Goal: Communication & Community: Ask a question

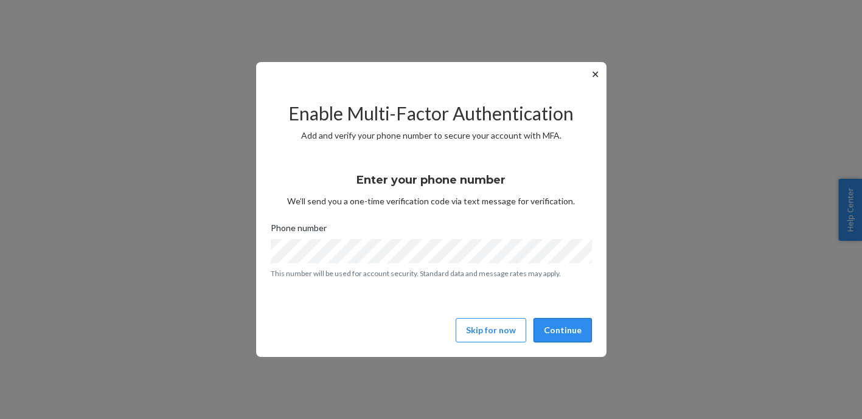
click at [566, 334] on button "Continue" at bounding box center [562, 330] width 58 height 24
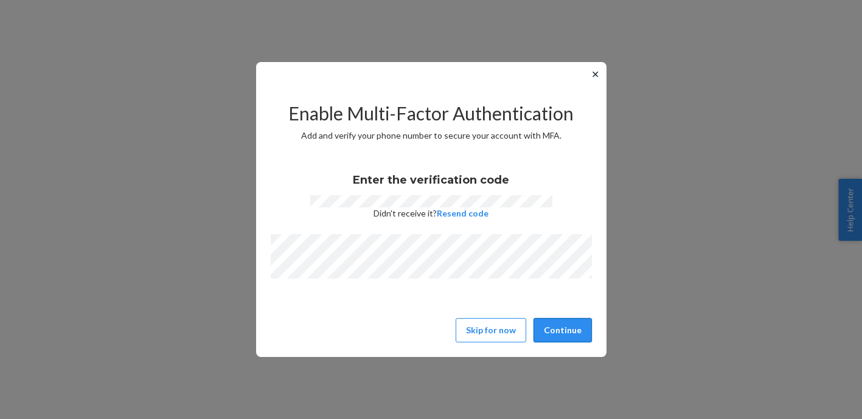
click at [565, 331] on button "Continue" at bounding box center [562, 330] width 58 height 24
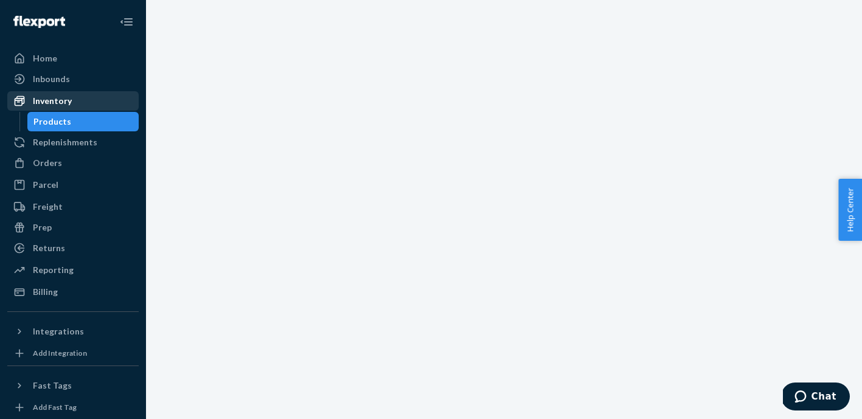
click at [51, 100] on div "Inventory" at bounding box center [52, 101] width 39 height 12
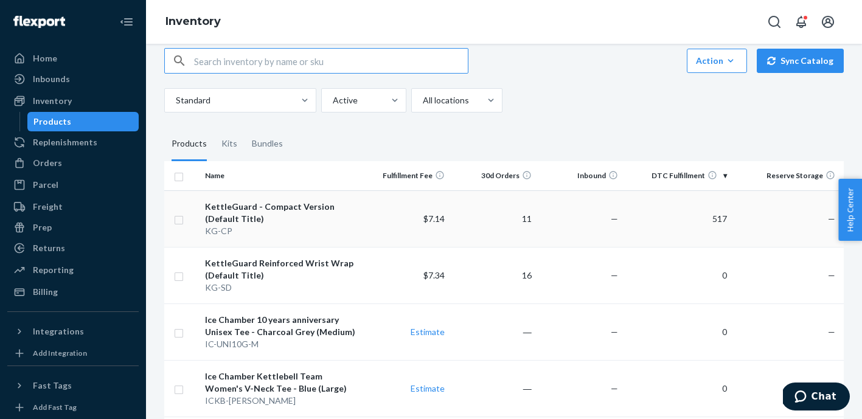
scroll to position [21, 0]
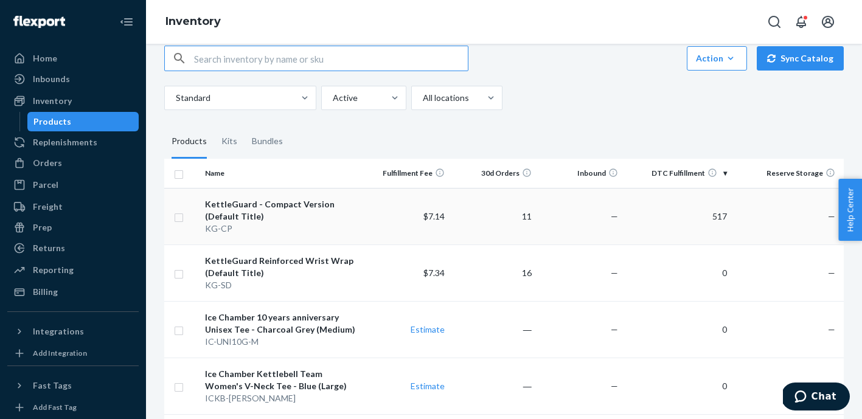
click at [183, 220] on input "checkbox" at bounding box center [179, 216] width 10 height 13
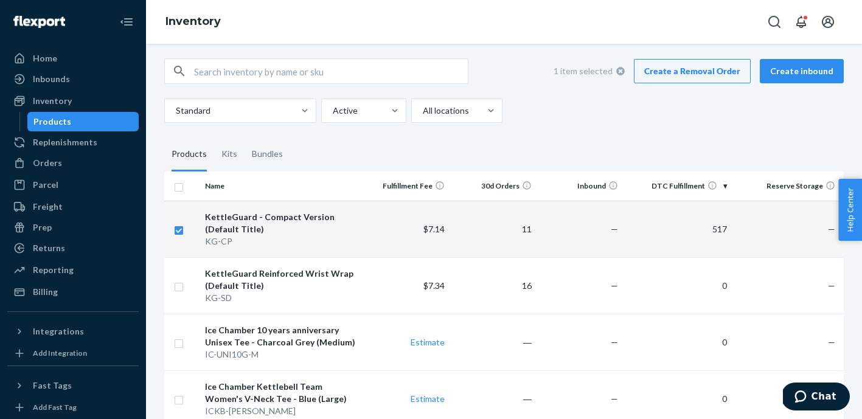
scroll to position [0, 0]
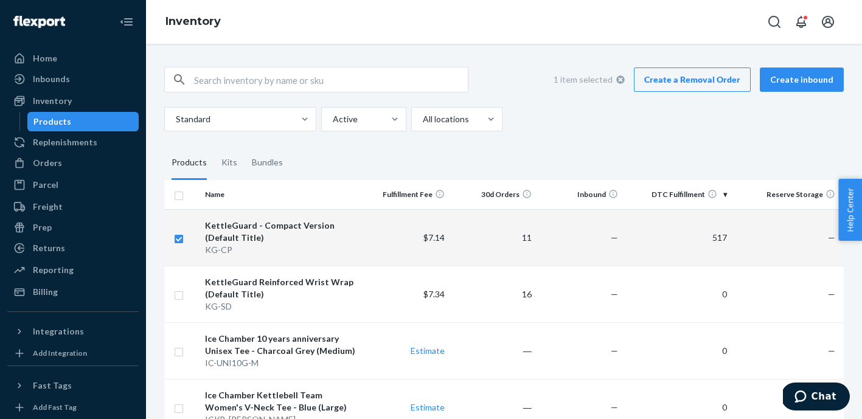
checkbox input "true"
click at [689, 82] on link "Create a Removal Order" at bounding box center [692, 79] width 117 height 24
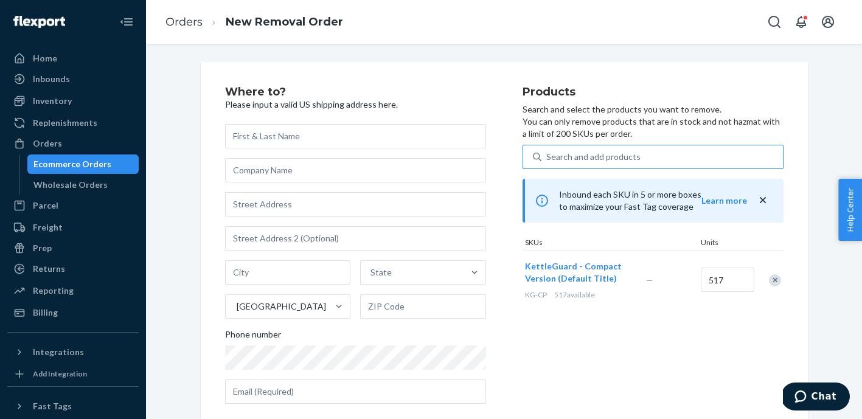
click at [596, 154] on div "Search and add products" at bounding box center [593, 157] width 94 height 12
click at [547, 154] on input "Search and add products" at bounding box center [546, 157] width 1 height 12
paste input "DZAGFG0G767"
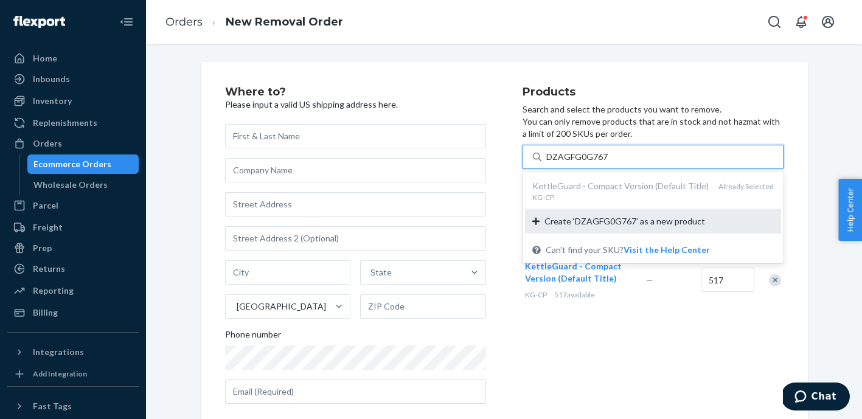
click at [588, 224] on span "Create ‘DZAGFG0G767’ as a new product" at bounding box center [624, 221] width 161 height 12
type input "DZAGFG0G767"
click at [588, 163] on input "DZAGFG0G767" at bounding box center [576, 157] width 61 height 12
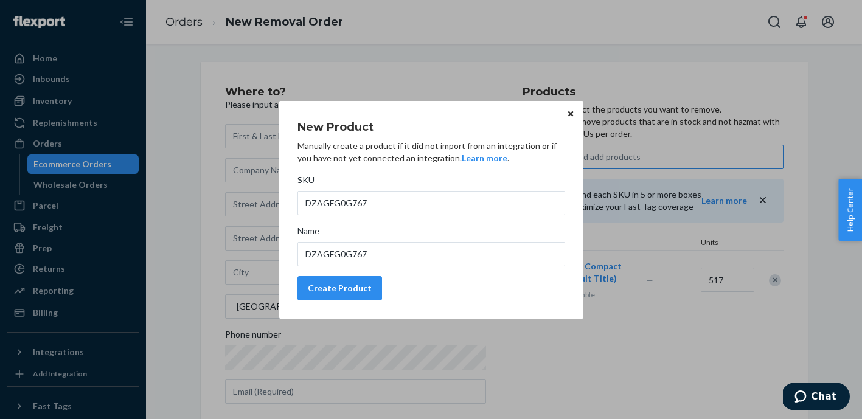
click at [573, 115] on button "Close" at bounding box center [570, 113] width 12 height 13
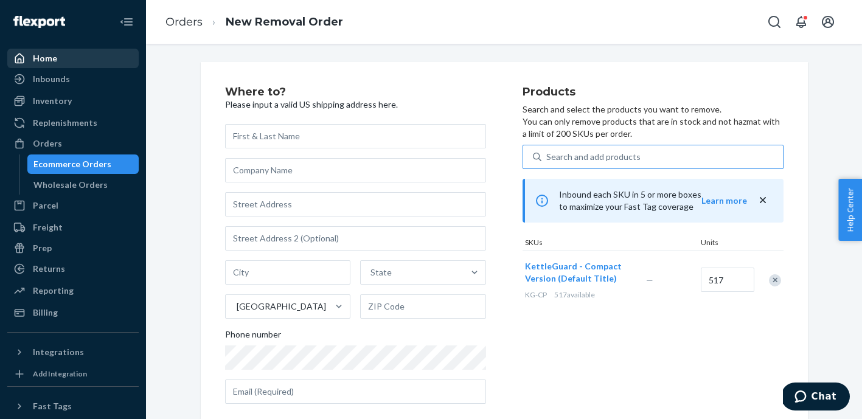
click at [50, 55] on div "Home" at bounding box center [45, 58] width 24 height 12
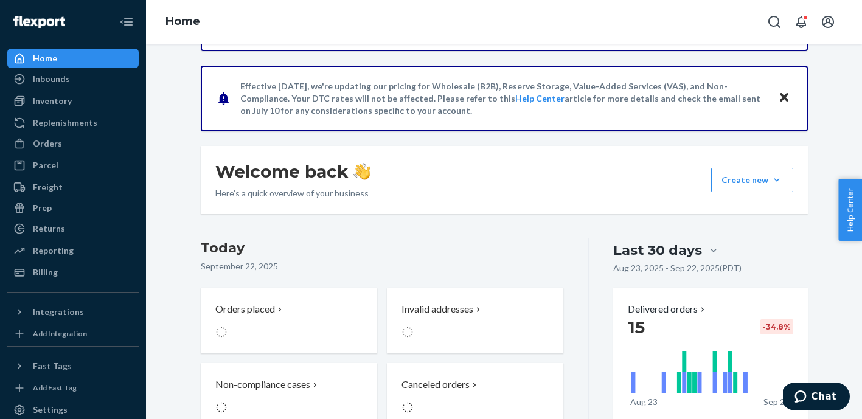
scroll to position [72, 0]
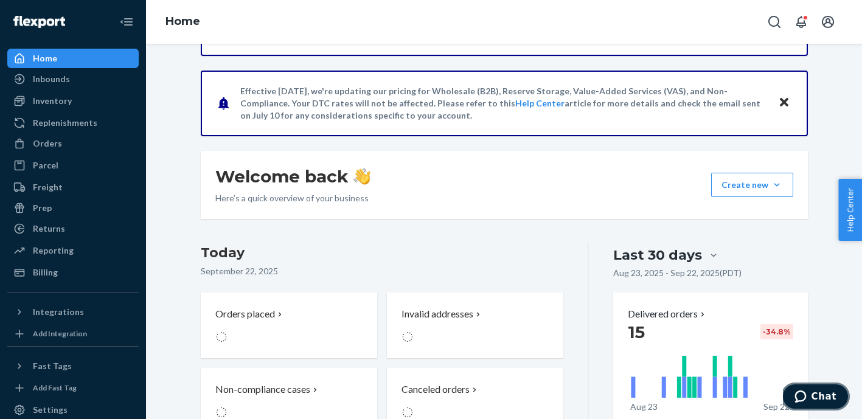
click at [821, 391] on span "Chat" at bounding box center [823, 396] width 25 height 11
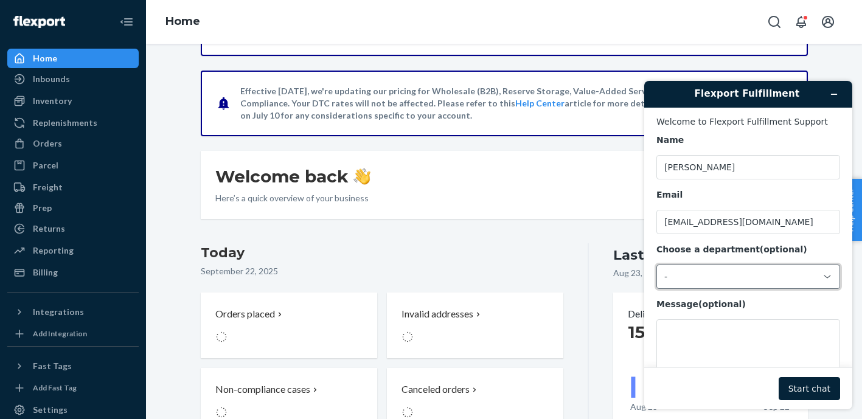
click at [825, 276] on icon at bounding box center [827, 276] width 7 height 3
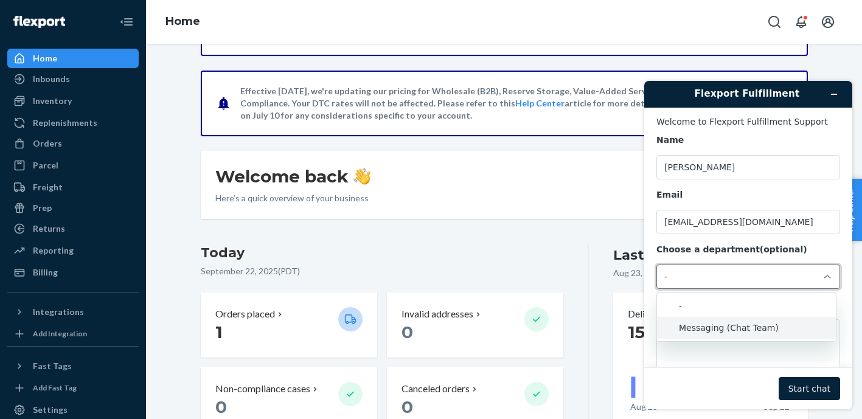
click at [745, 325] on li "Messaging (Chat Team)" at bounding box center [746, 328] width 179 height 22
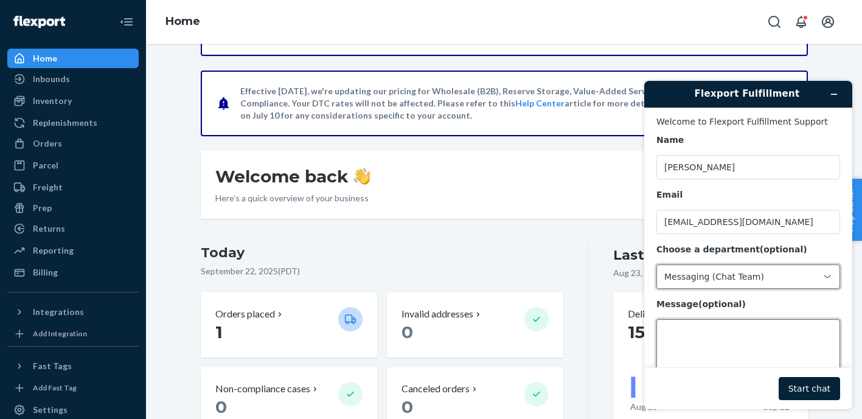
click at [722, 336] on textarea "Message (optional)" at bounding box center [748, 353] width 184 height 68
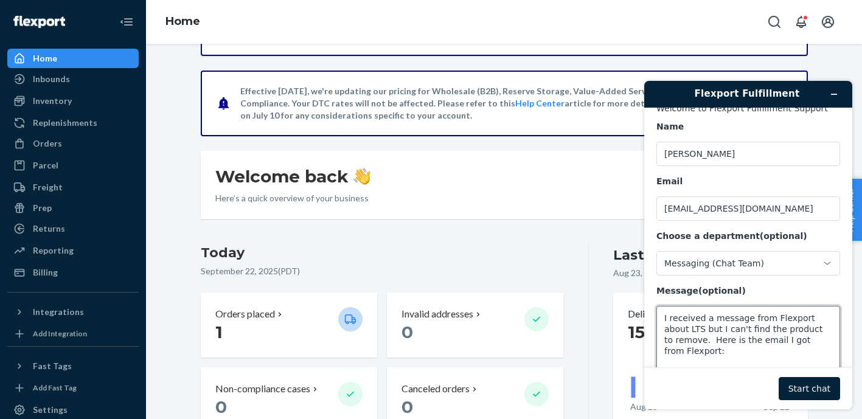
scroll to position [20, 0]
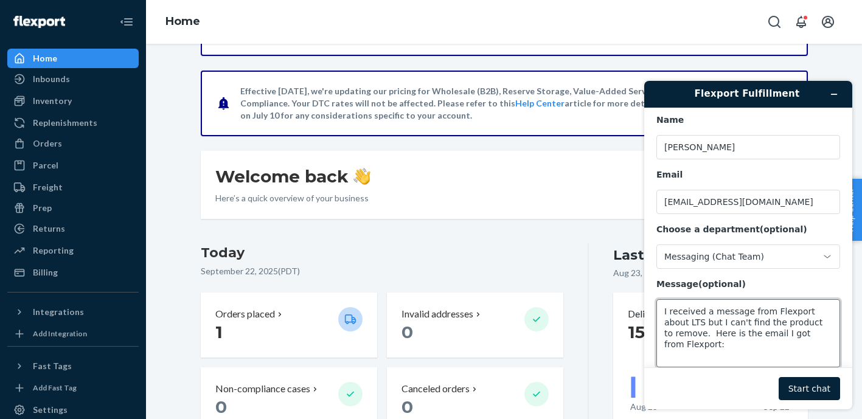
paste textarea "Your units are about to enter LTS SKU Name Units DZAGFG0G767 KettleGuard - Comp…"
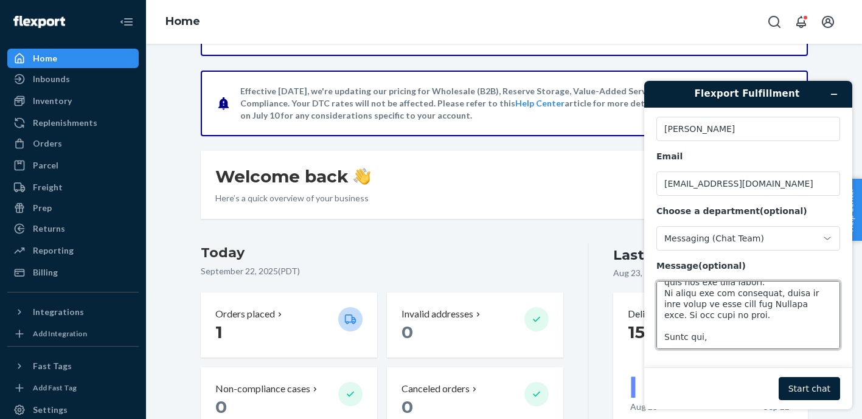
drag, startPoint x: 731, startPoint y: 362, endPoint x: 700, endPoint y: 333, distance: 43.0
click at [700, 333] on textarea "Message (optional)" at bounding box center [748, 315] width 184 height 68
type textarea "I received a message from Flexport about LTS but I can't find the product to re…"
click at [810, 386] on button "Start chat" at bounding box center [808, 388] width 61 height 23
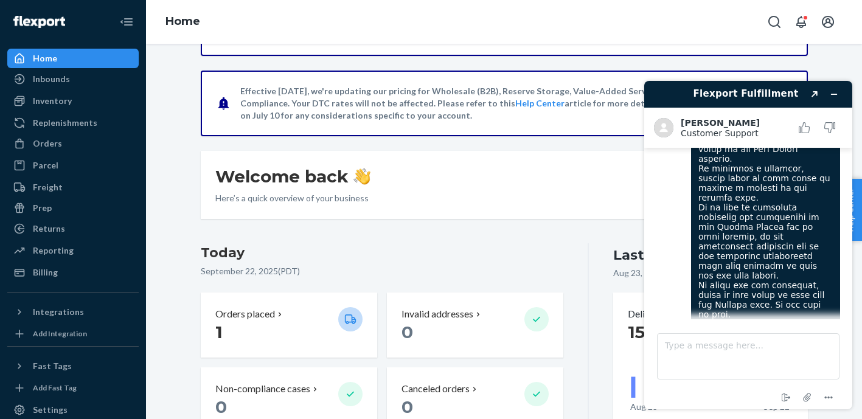
scroll to position [407, 0]
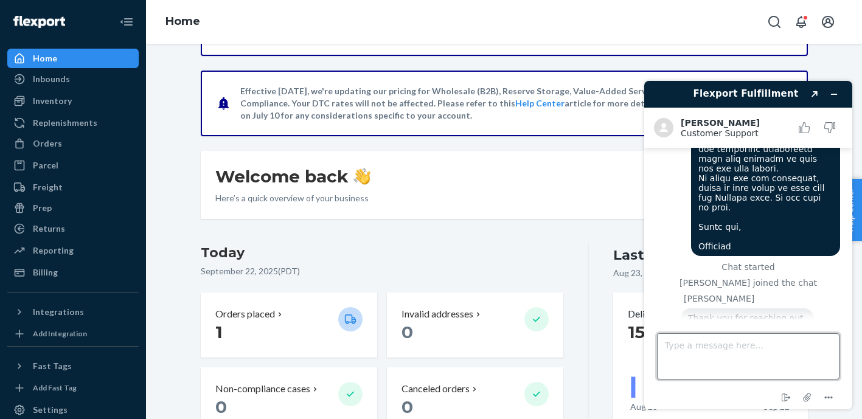
click at [749, 361] on textarea "Type a message here..." at bounding box center [748, 356] width 182 height 46
type textarea "Thanks. I'll hold."
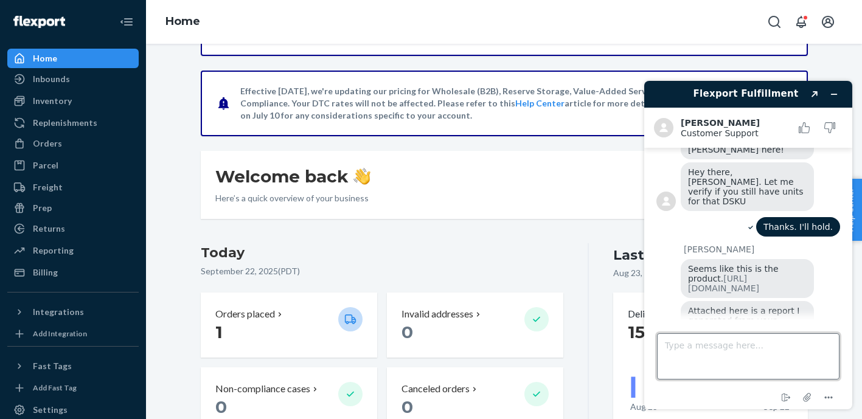
scroll to position [642, 0]
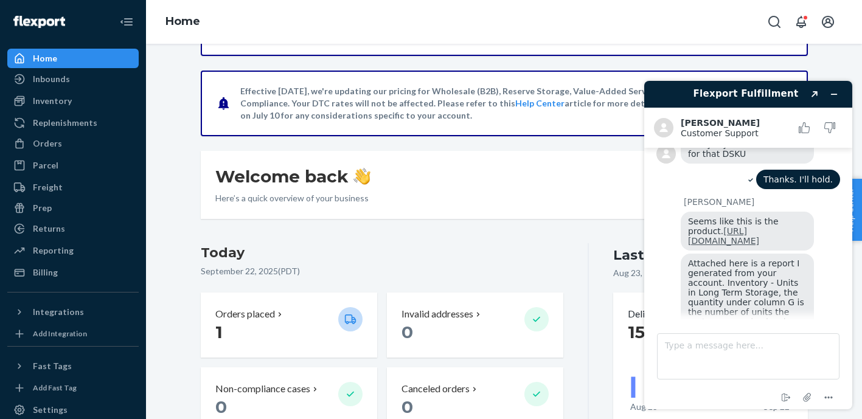
click at [743, 226] on link "[URL][DOMAIN_NAME]" at bounding box center [723, 235] width 71 height 19
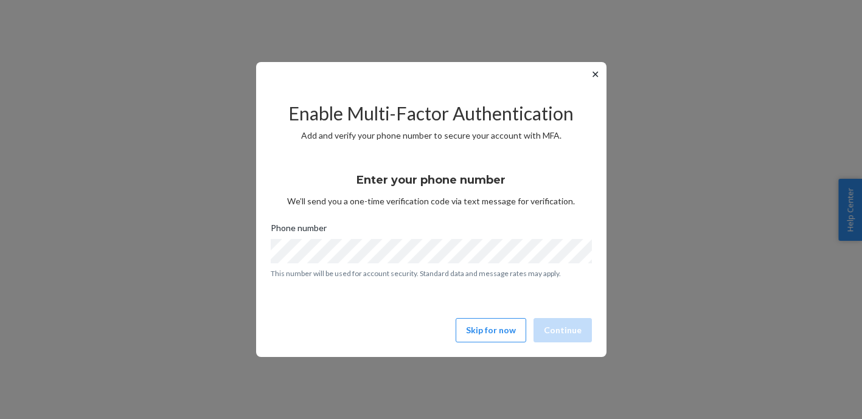
click at [592, 76] on button "✕" at bounding box center [595, 74] width 13 height 15
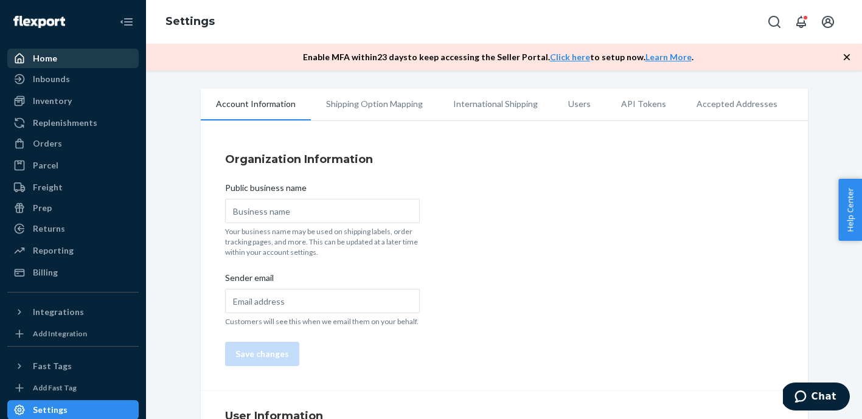
click at [49, 54] on div "Home" at bounding box center [45, 58] width 24 height 12
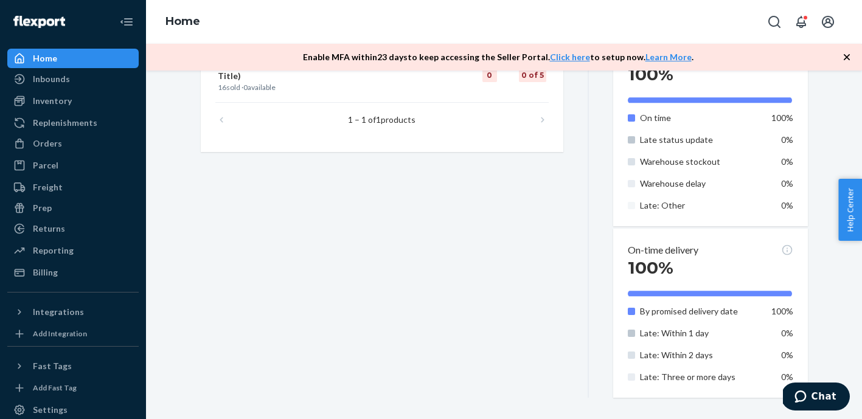
scroll to position [691, 0]
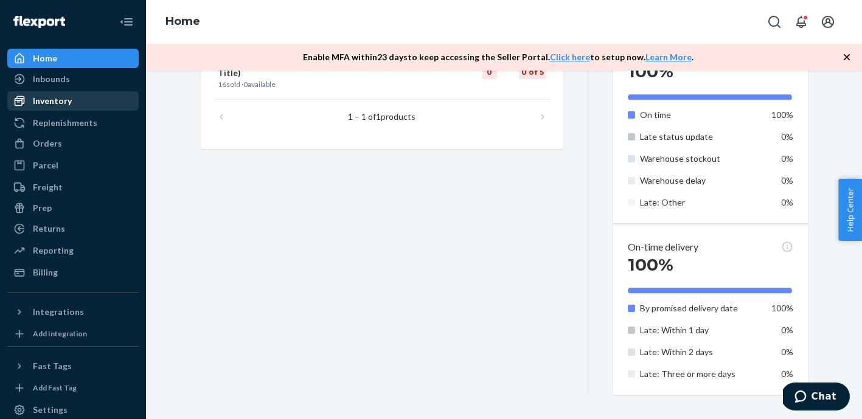
click at [47, 105] on div "Inventory" at bounding box center [52, 101] width 39 height 12
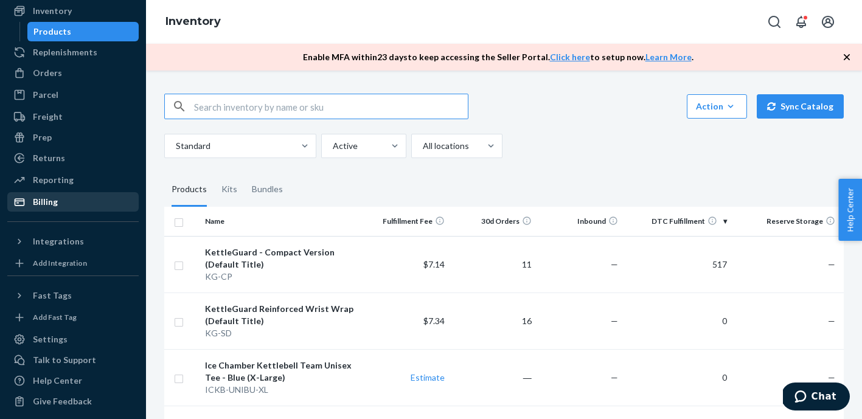
scroll to position [97, 0]
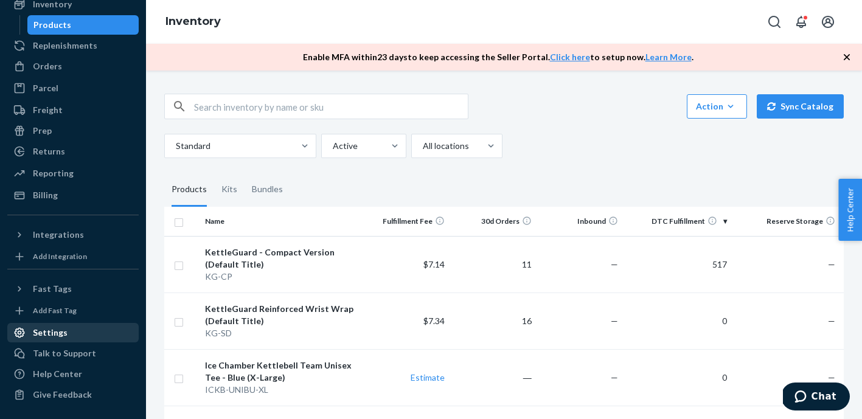
click at [64, 336] on div "Settings" at bounding box center [73, 332] width 129 height 17
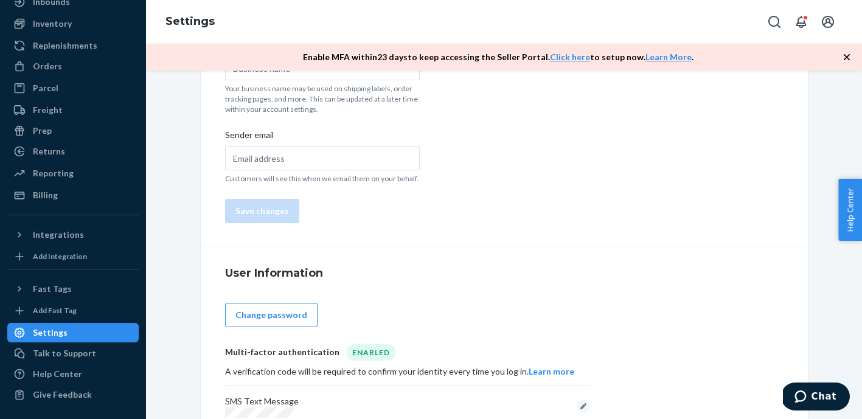
scroll to position [176, 0]
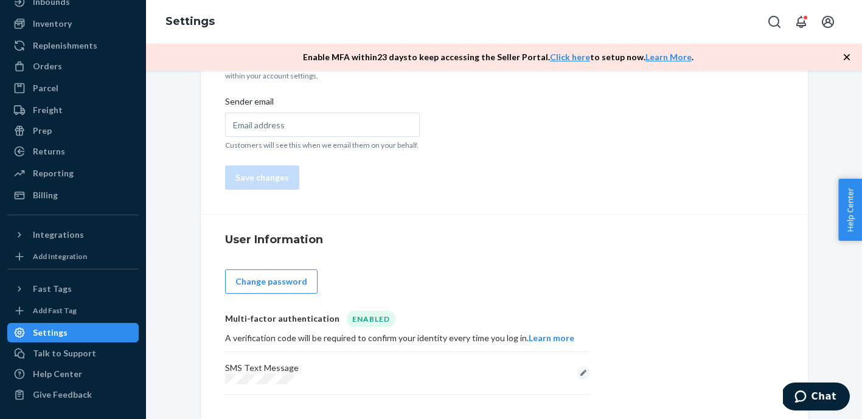
click at [845, 56] on icon "button" at bounding box center [846, 57] width 12 height 12
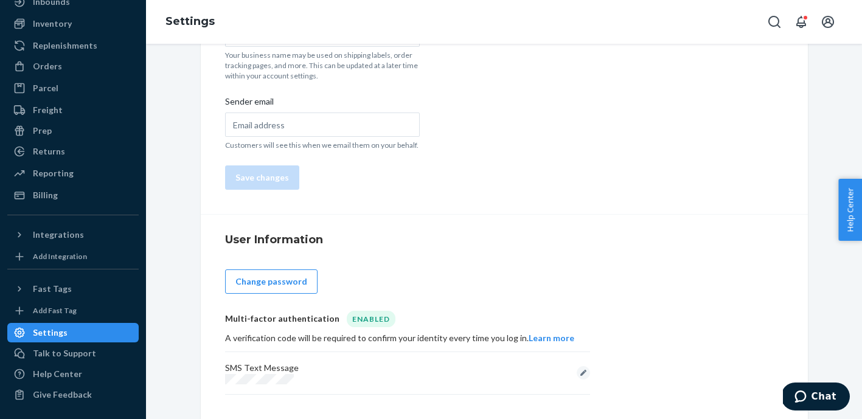
scroll to position [0, 0]
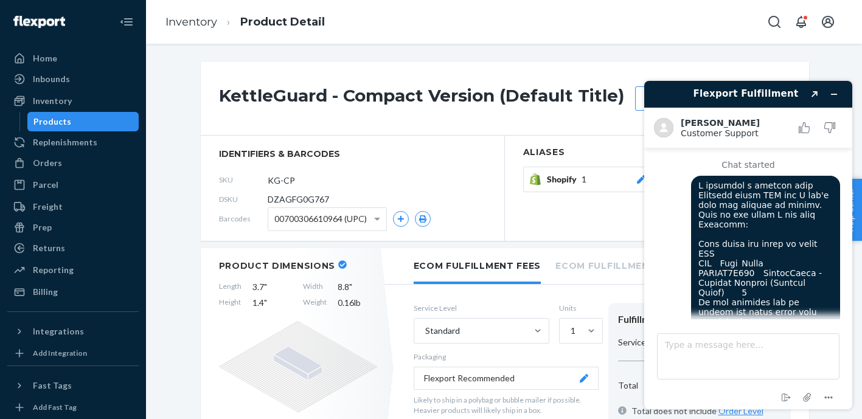
scroll to position [645, 0]
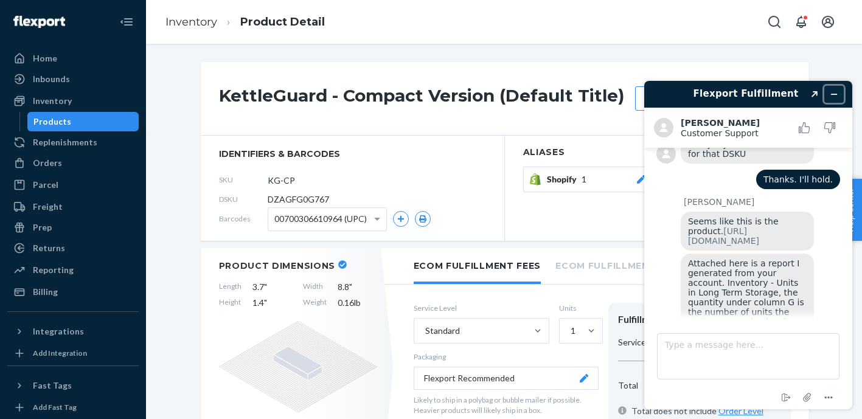
click at [834, 95] on icon "Minimize widget" at bounding box center [833, 94] width 9 height 9
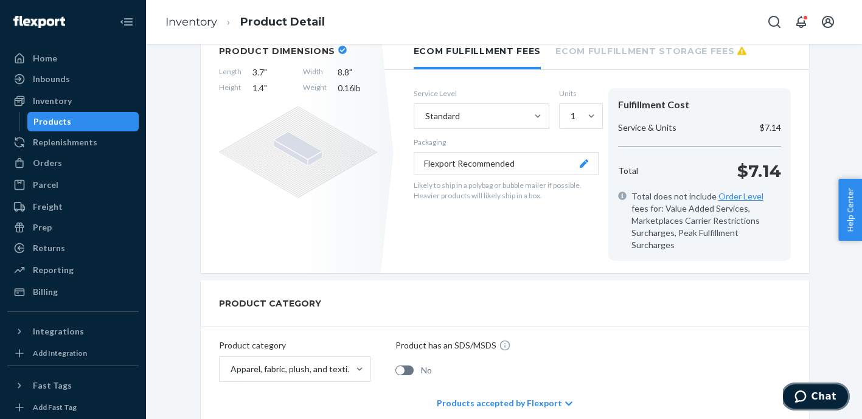
scroll to position [0, 0]
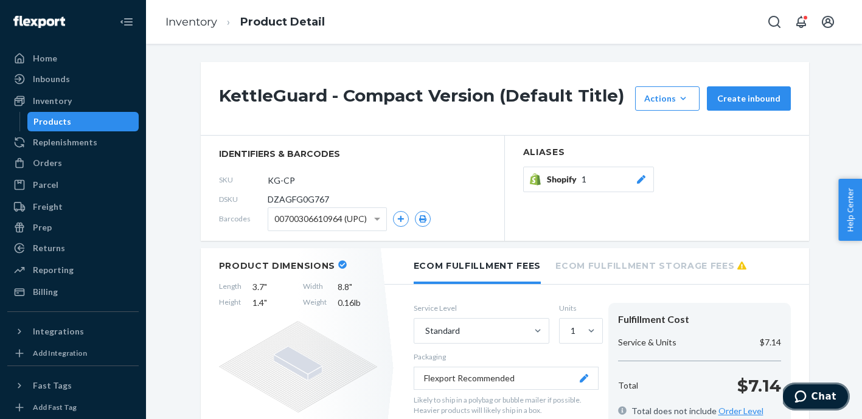
click at [816, 398] on span "Chat" at bounding box center [823, 396] width 25 height 11
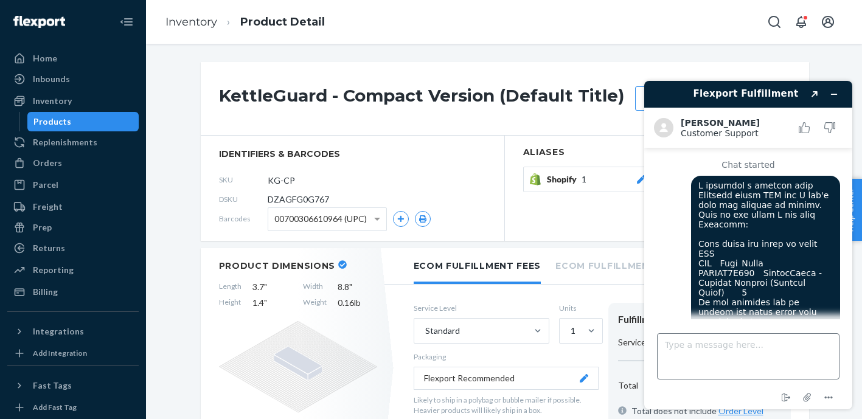
scroll to position [645, 0]
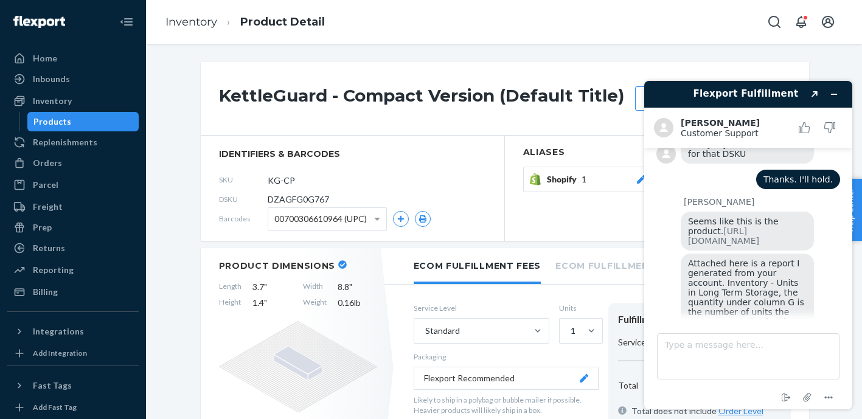
click at [744, 370] on span "Download" at bounding box center [750, 375] width 43 height 10
click at [709, 355] on textarea "Type a message here..." at bounding box center [748, 356] width 182 height 46
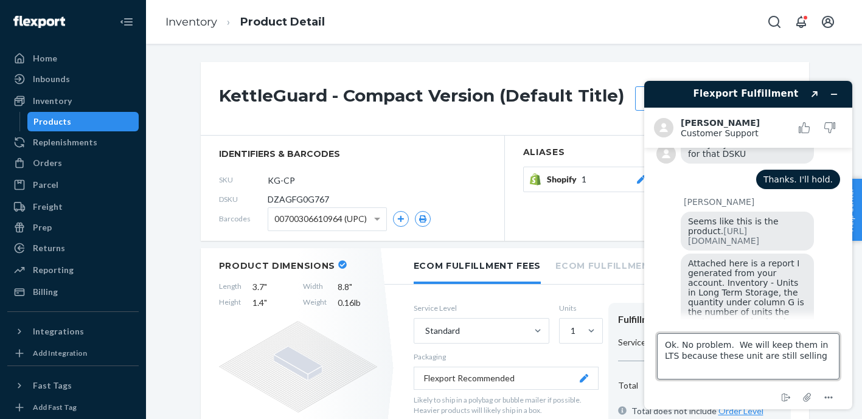
type textarea "Ok. No problem. We will keep them in LTS because these unit are still selling."
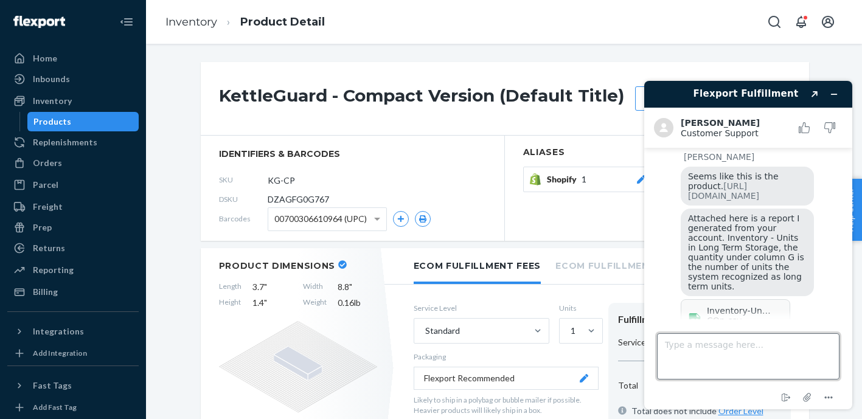
scroll to position [784, 0]
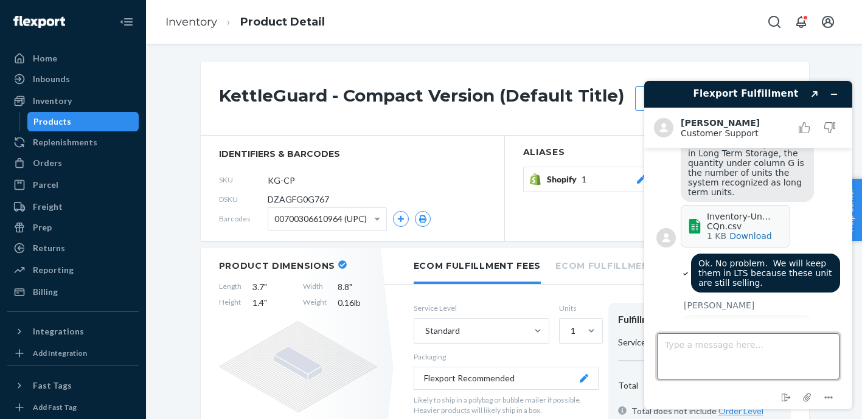
click at [726, 351] on textarea "Type a message here..." at bounding box center [748, 356] width 182 height 46
type textarea "Nothing else. Thanks"
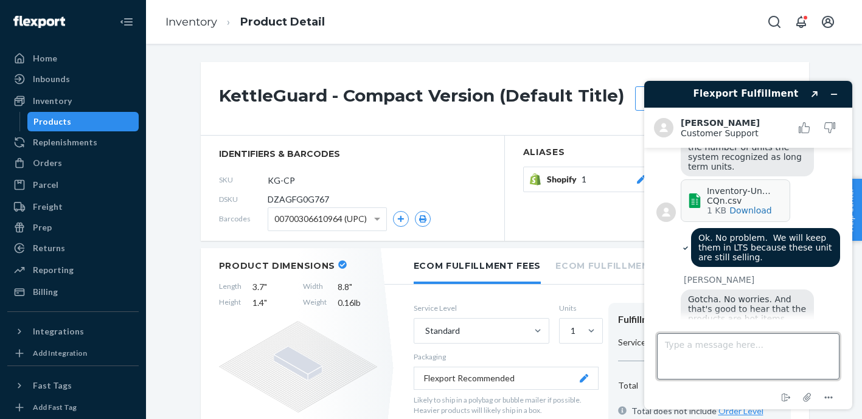
scroll to position [810, 0]
